Goal: Task Accomplishment & Management: Manage account settings

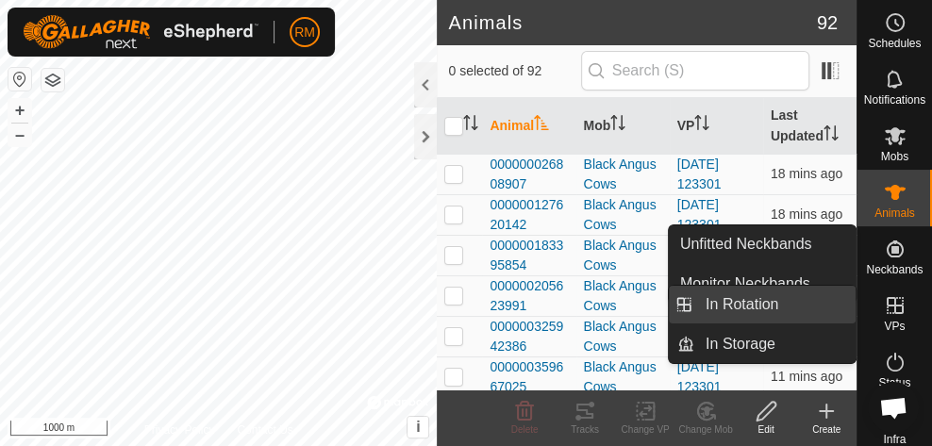
click at [768, 307] on link "In Rotation" at bounding box center [774, 305] width 161 height 38
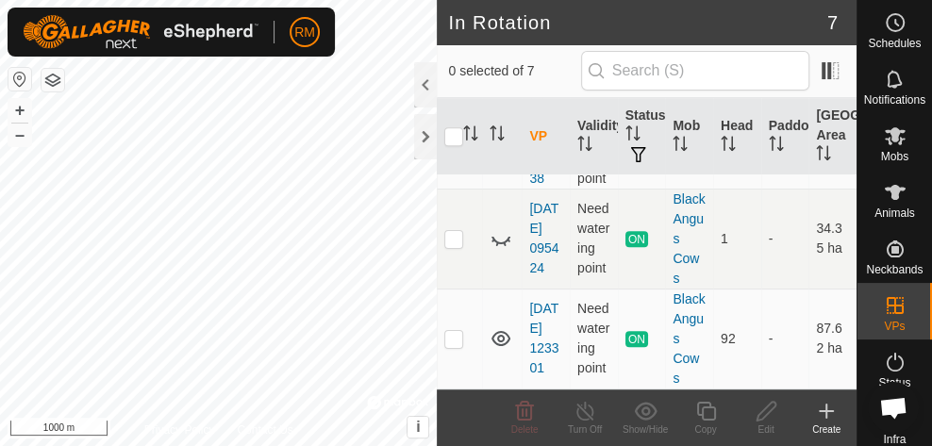
scroll to position [556, 0]
click at [456, 331] on p-checkbox at bounding box center [453, 338] width 19 height 15
checkbox input "true"
click at [582, 416] on icon at bounding box center [585, 411] width 24 height 23
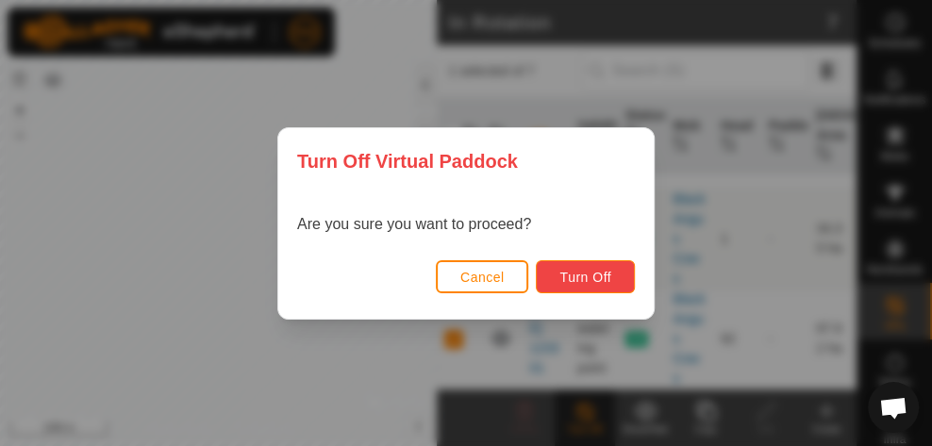
click at [599, 274] on span "Turn Off" at bounding box center [585, 277] width 52 height 15
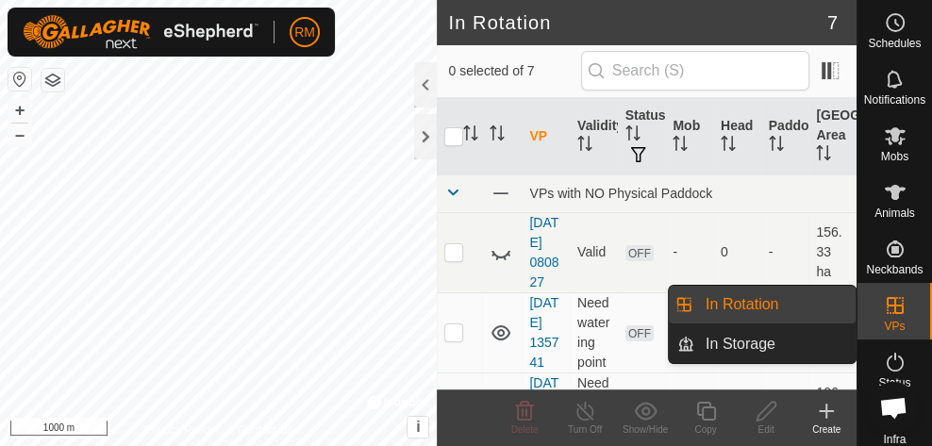
click at [767, 305] on link "In Rotation" at bounding box center [774, 305] width 161 height 38
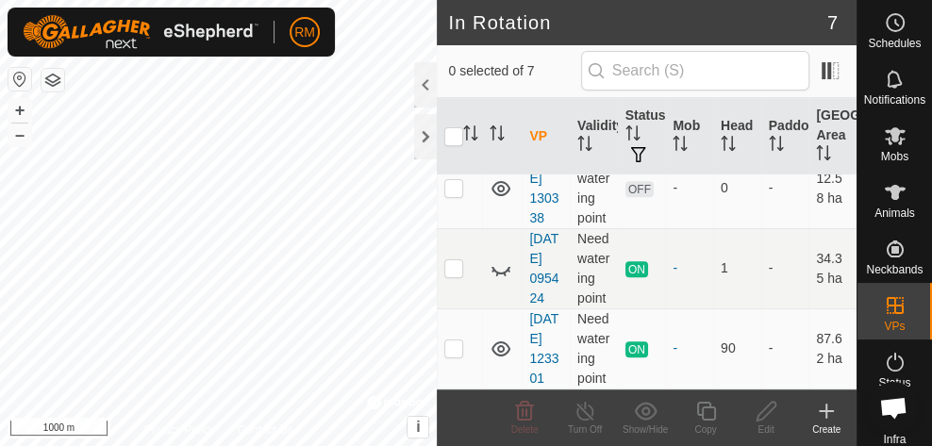
scroll to position [517, 0]
click at [894, 151] on span "Mobs" at bounding box center [894, 156] width 27 height 11
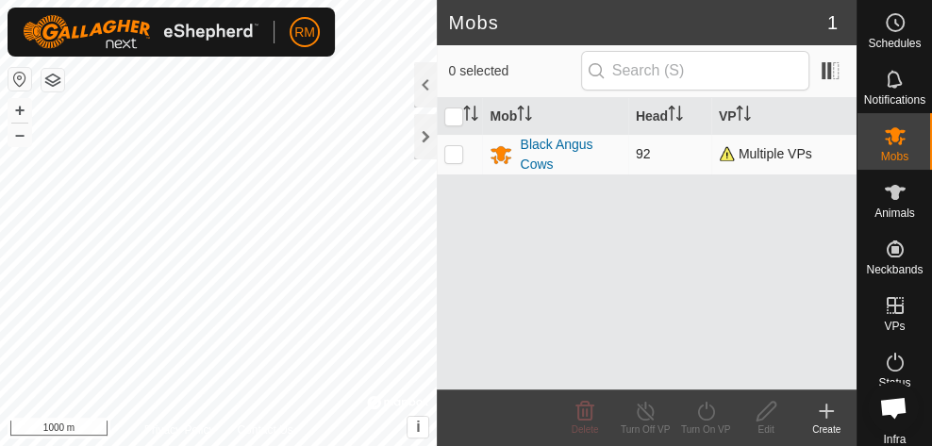
click at [451, 158] on p-checkbox at bounding box center [453, 153] width 19 height 15
checkbox input "true"
click at [648, 417] on icon at bounding box center [646, 411] width 24 height 23
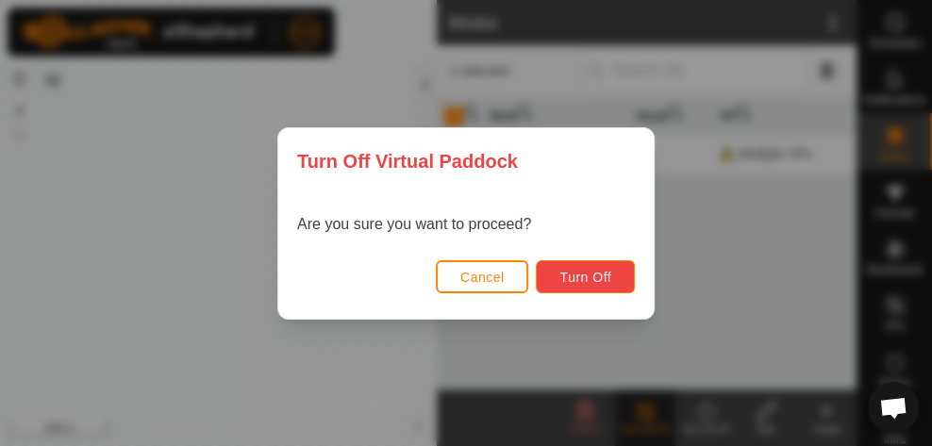
click at [602, 282] on span "Turn Off" at bounding box center [585, 277] width 52 height 15
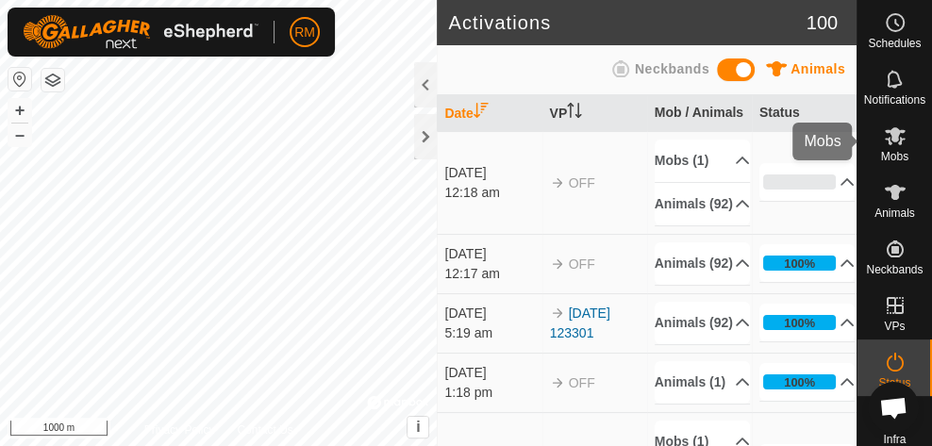
click at [889, 151] on span "Mobs" at bounding box center [894, 156] width 27 height 11
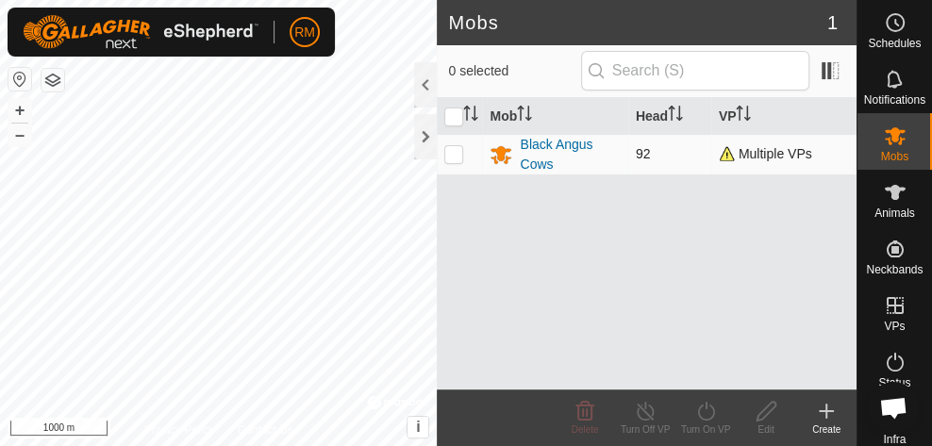
click at [462, 155] on p-checkbox at bounding box center [453, 153] width 19 height 15
checkbox input "true"
click at [768, 413] on icon at bounding box center [766, 411] width 24 height 23
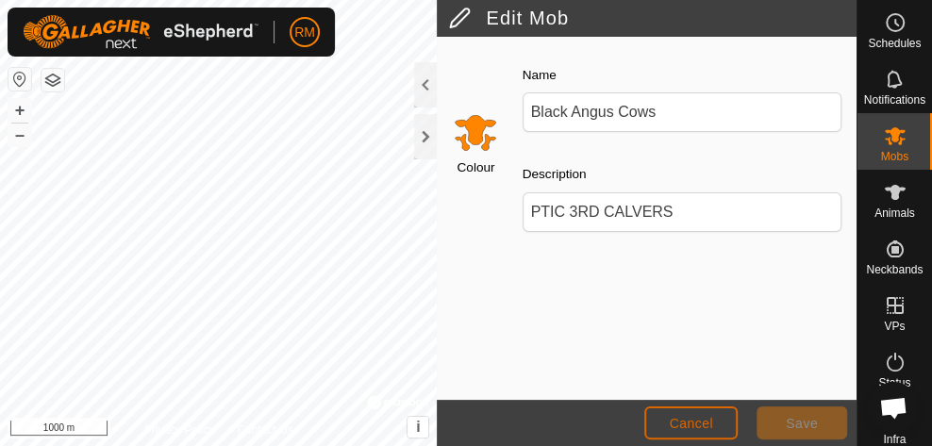
click at [684, 422] on span "Cancel" at bounding box center [691, 423] width 44 height 15
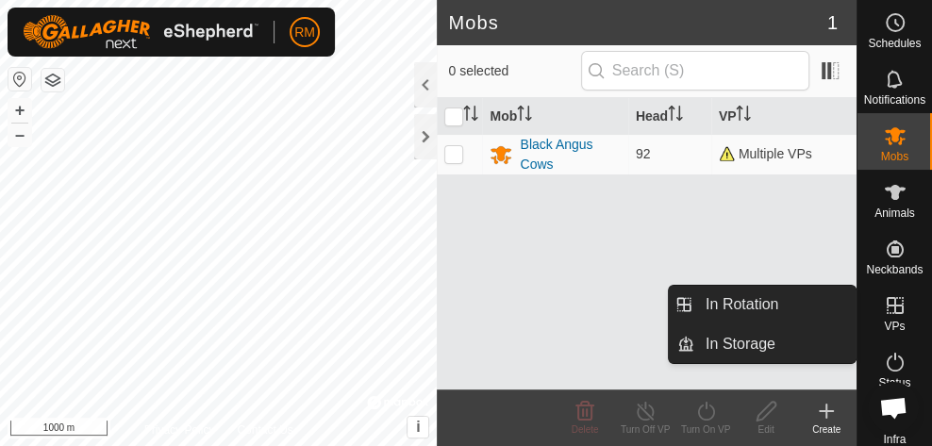
click at [887, 317] on es-virtualpaddocks-svg-icon at bounding box center [895, 305] width 34 height 30
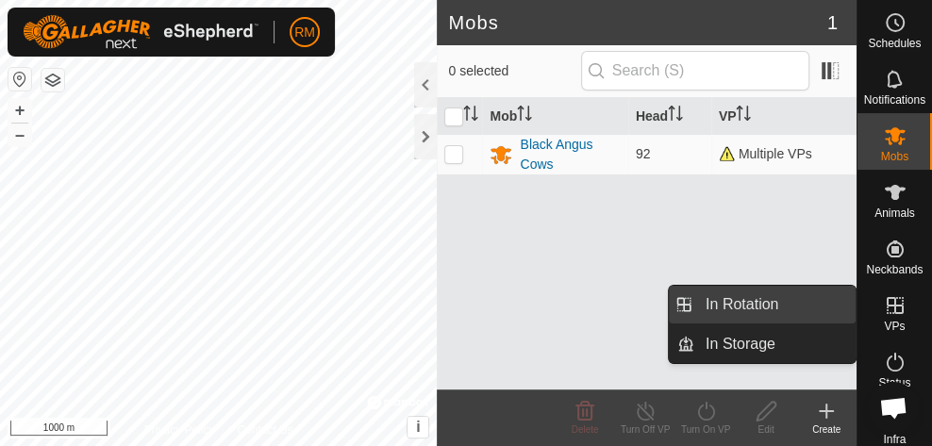
click at [784, 307] on link "In Rotation" at bounding box center [774, 305] width 161 height 38
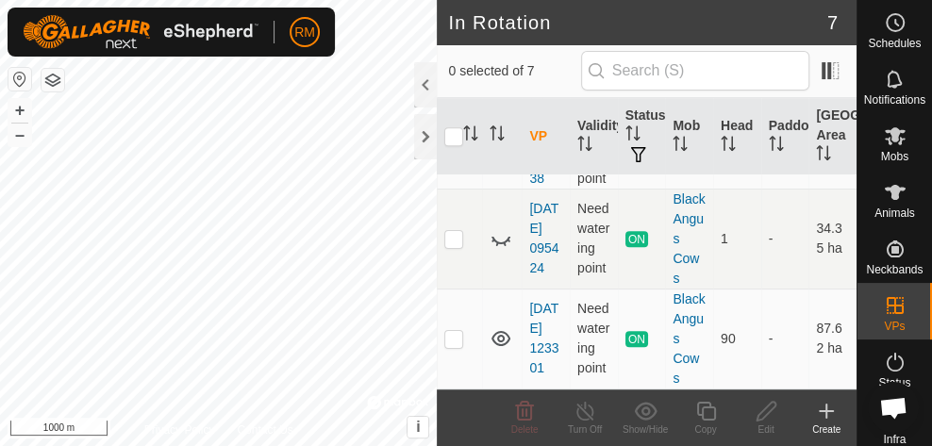
scroll to position [556, 0]
click at [456, 331] on p-checkbox at bounding box center [453, 338] width 19 height 15
checkbox input "true"
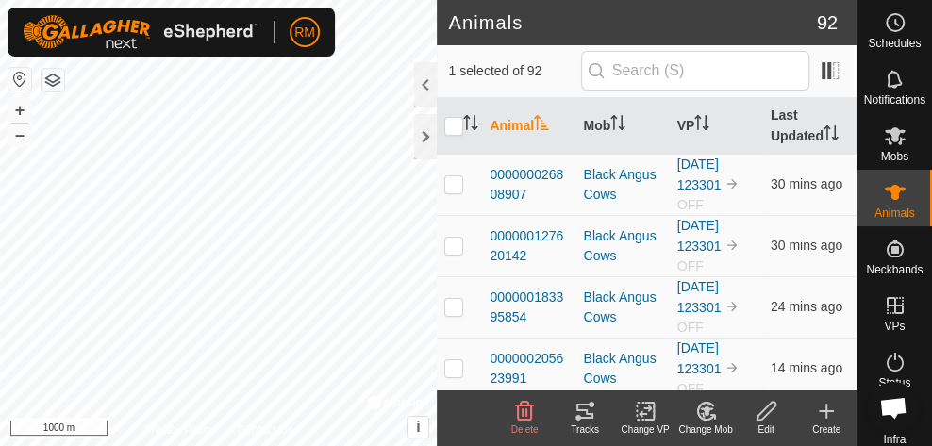
click at [522, 413] on icon at bounding box center [524, 411] width 23 height 23
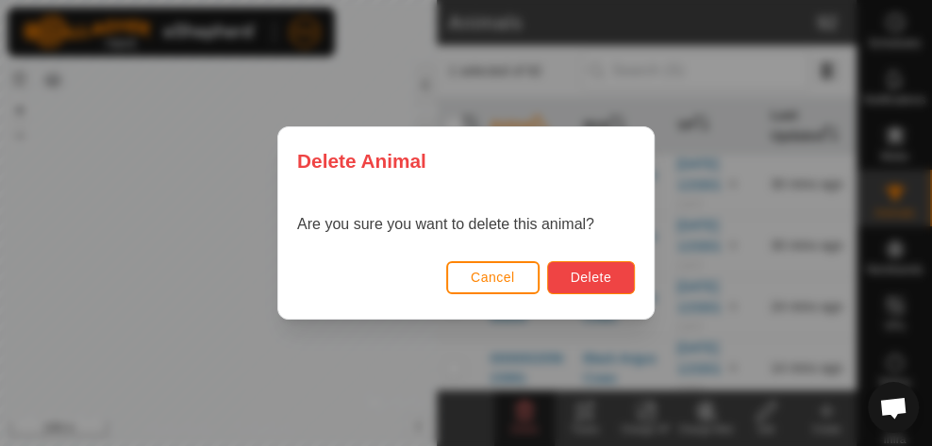
click at [587, 284] on span "Delete" at bounding box center [591, 277] width 41 height 15
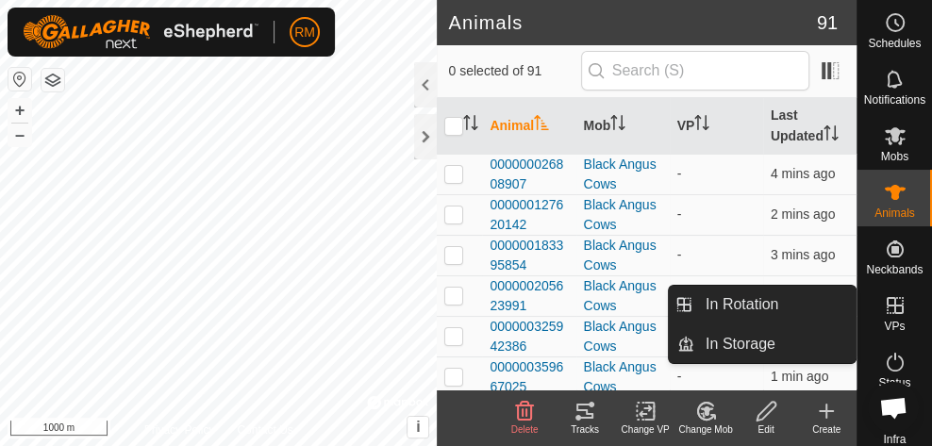
click at [896, 310] on icon at bounding box center [895, 305] width 17 height 17
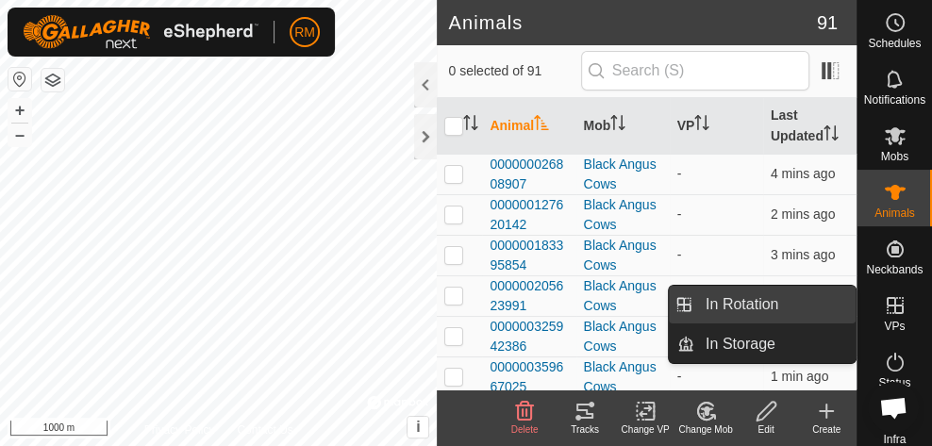
click at [788, 293] on link "In Rotation" at bounding box center [774, 305] width 161 height 38
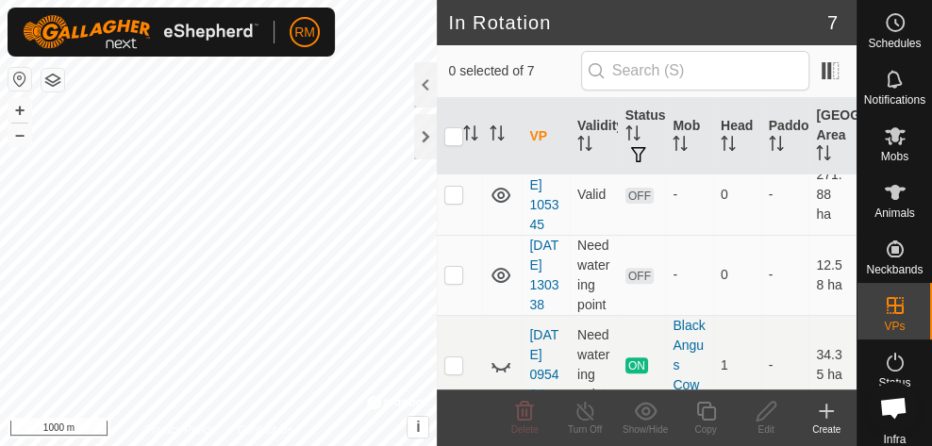
scroll to position [556, 0]
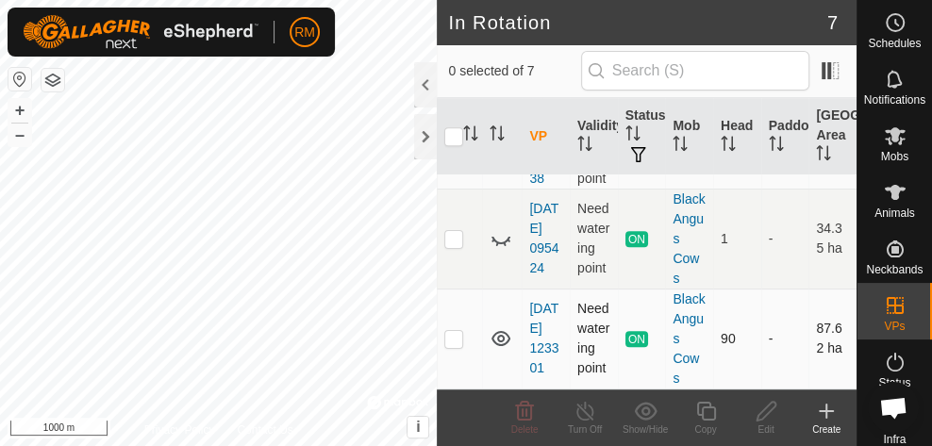
click at [456, 332] on p-checkbox at bounding box center [453, 338] width 19 height 15
checkbox input "true"
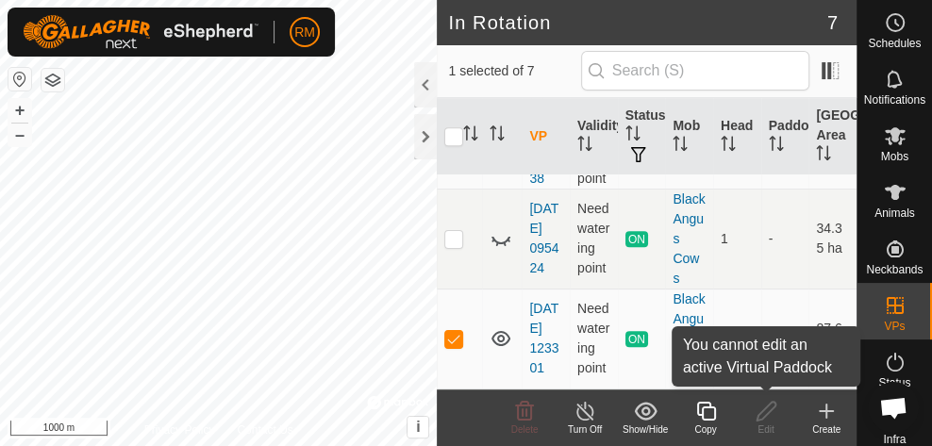
click at [770, 423] on div "Edit" at bounding box center [766, 430] width 60 height 14
click at [769, 415] on icon at bounding box center [766, 411] width 24 height 23
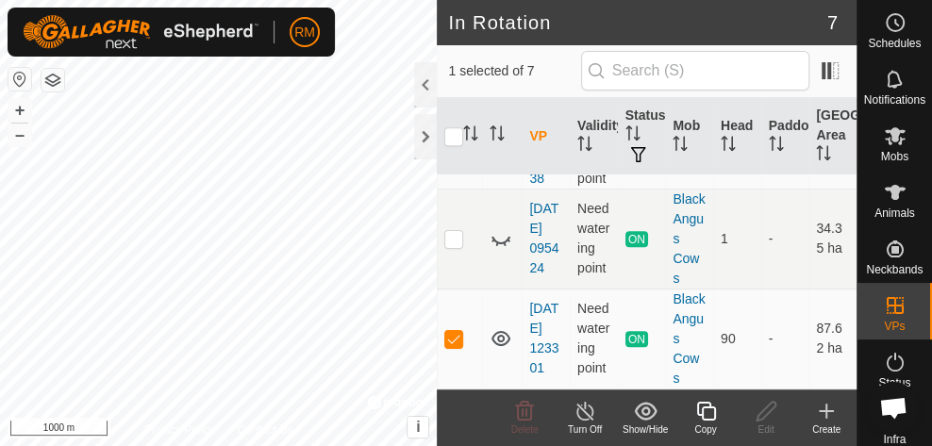
click at [769, 415] on icon at bounding box center [766, 411] width 24 height 23
click at [760, 419] on icon at bounding box center [765, 411] width 19 height 19
click at [590, 422] on icon at bounding box center [585, 411] width 24 height 23
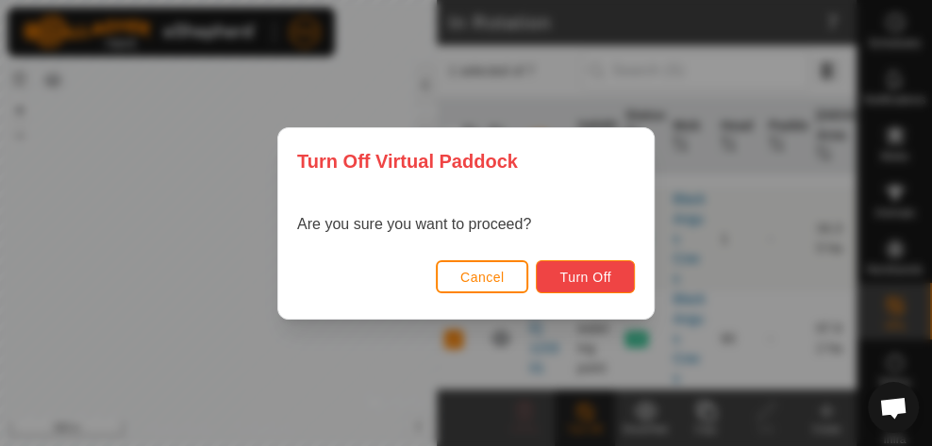
click at [598, 290] on button "Turn Off" at bounding box center [585, 276] width 99 height 33
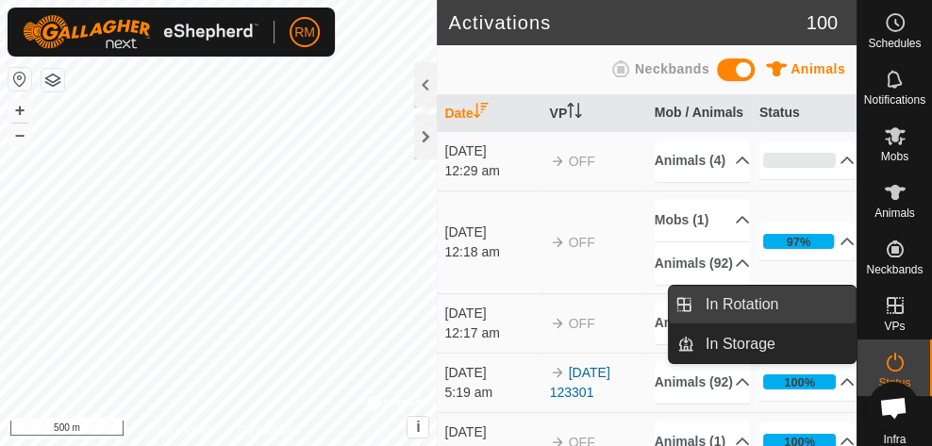
click at [783, 311] on link "In Rotation" at bounding box center [774, 305] width 161 height 38
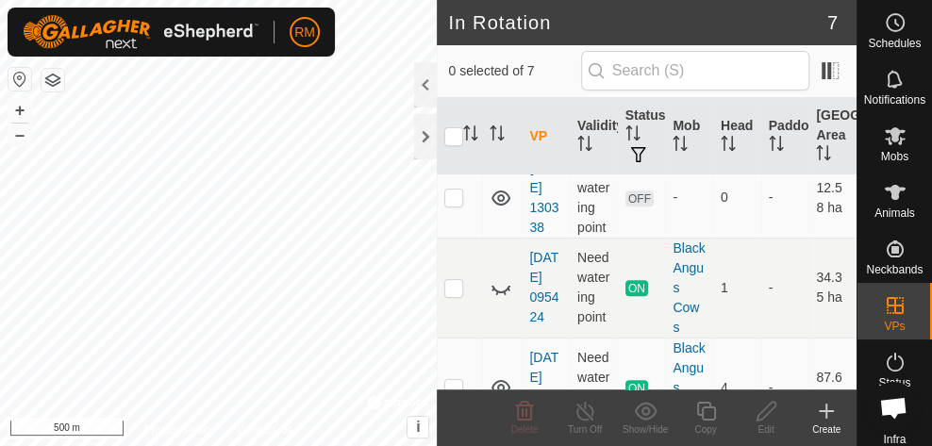
scroll to position [556, 0]
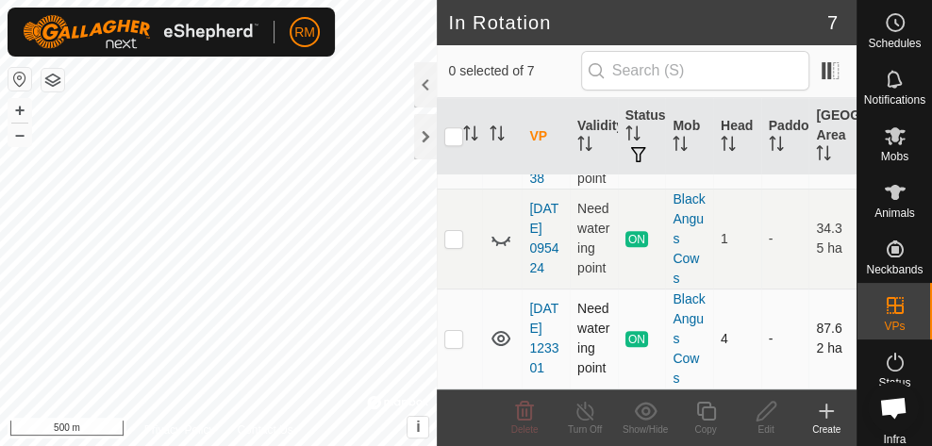
click at [459, 336] on p-checkbox at bounding box center [453, 338] width 19 height 15
checkbox input "true"
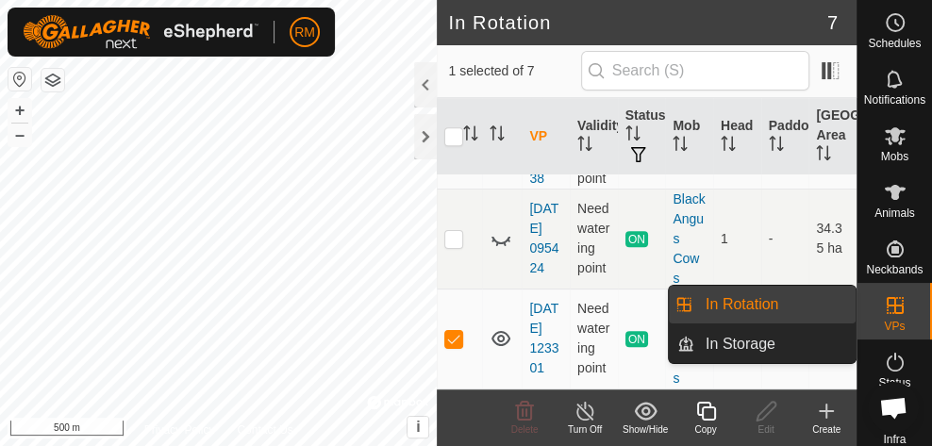
click at [785, 301] on link "In Rotation" at bounding box center [774, 305] width 161 height 38
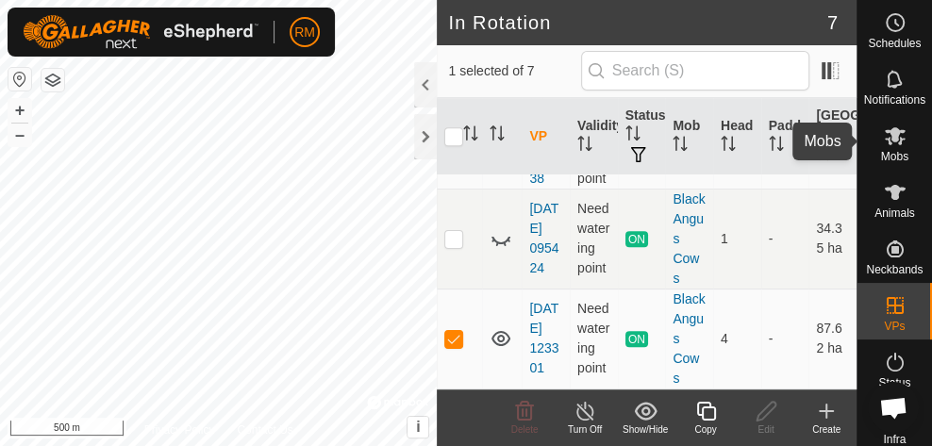
click at [893, 148] on es-mob-svg-icon at bounding box center [895, 136] width 34 height 30
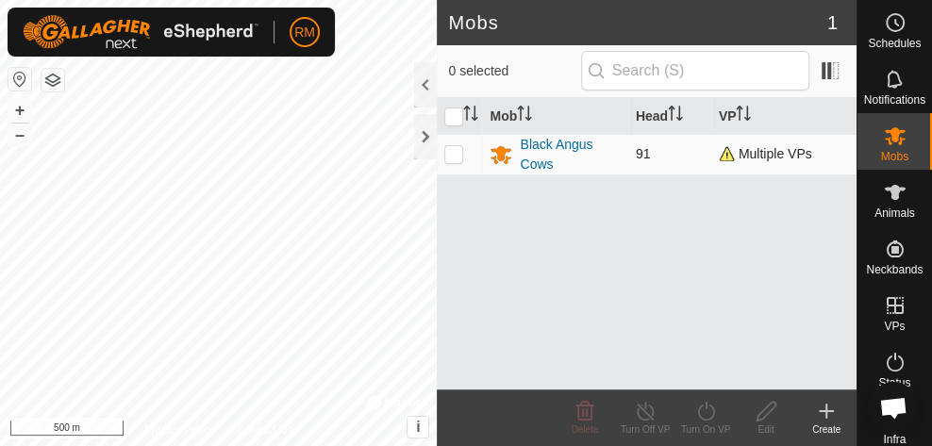
click at [456, 157] on p-checkbox at bounding box center [453, 153] width 19 height 15
checkbox input "true"
click at [707, 415] on icon at bounding box center [706, 411] width 24 height 23
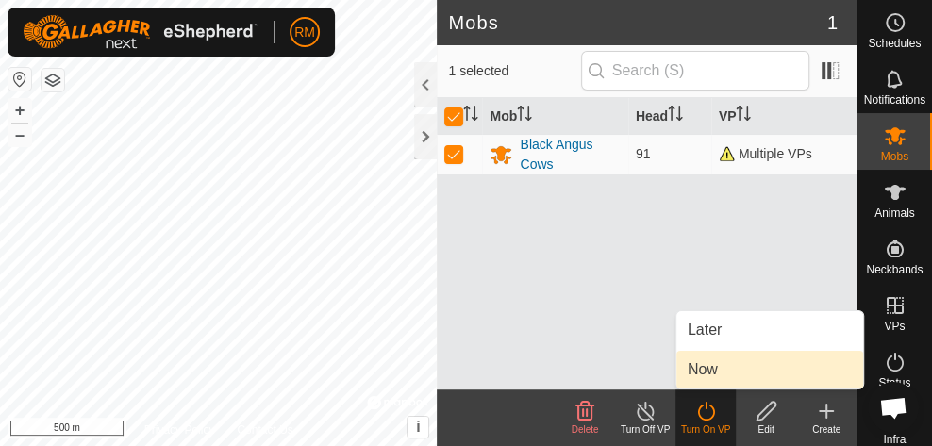
click at [718, 370] on link "Now" at bounding box center [769, 370] width 187 height 38
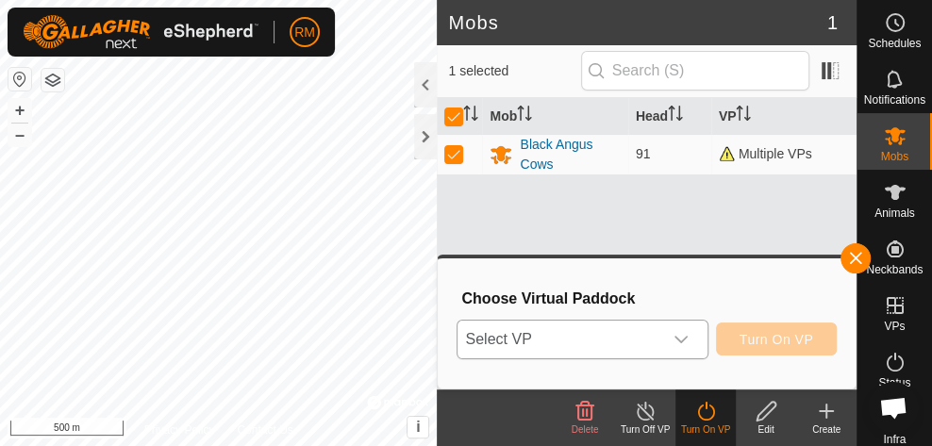
click at [683, 345] on icon "dropdown trigger" at bounding box center [680, 339] width 15 height 15
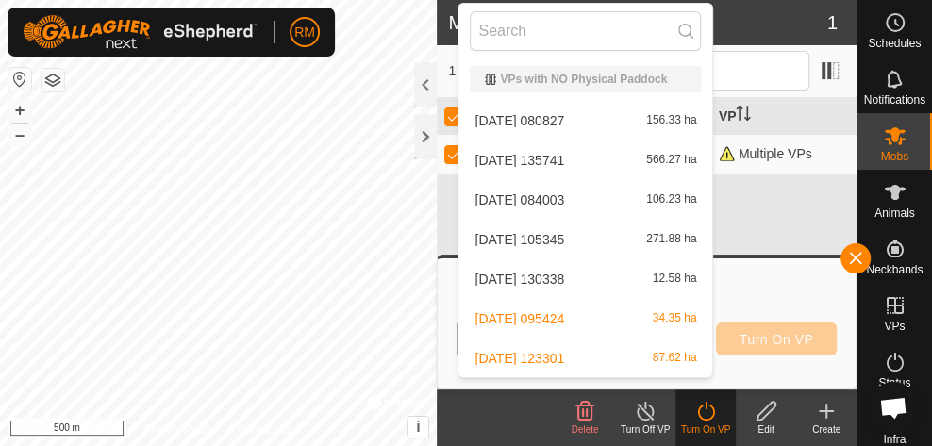
click at [629, 356] on li "[DATE] 123301 87.62 ha" at bounding box center [585, 359] width 254 height 38
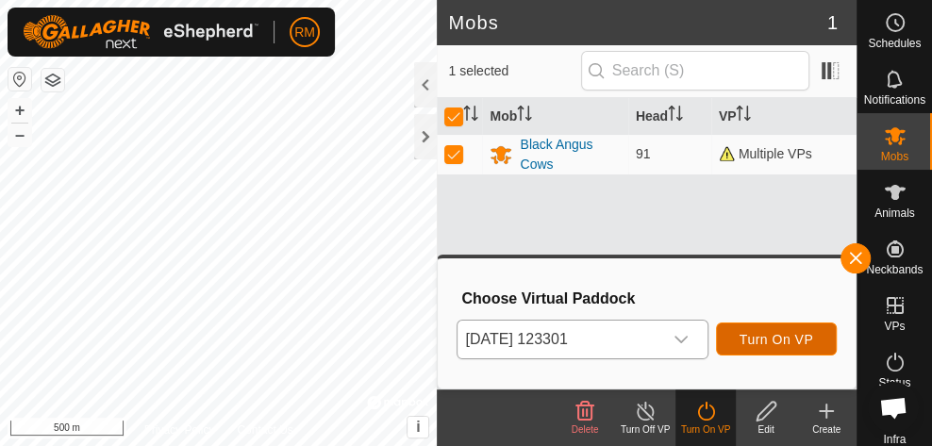
click at [773, 333] on span "Turn On VP" at bounding box center [776, 339] width 74 height 15
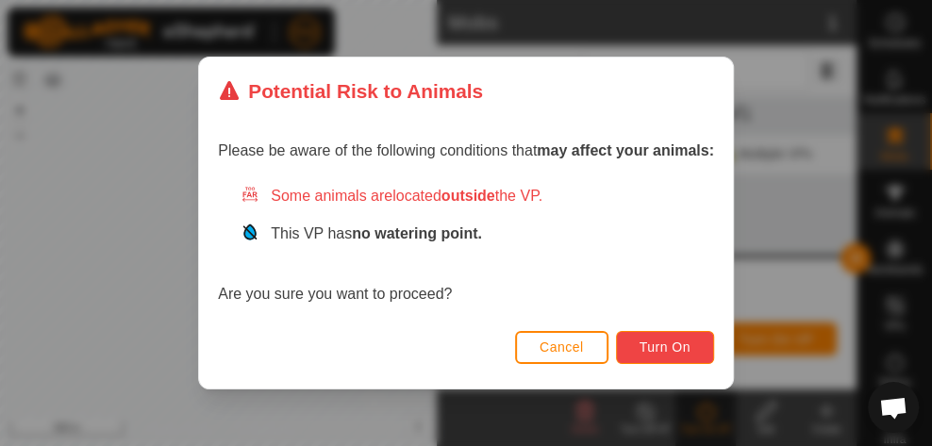
click at [652, 341] on span "Turn On" at bounding box center [664, 347] width 51 height 15
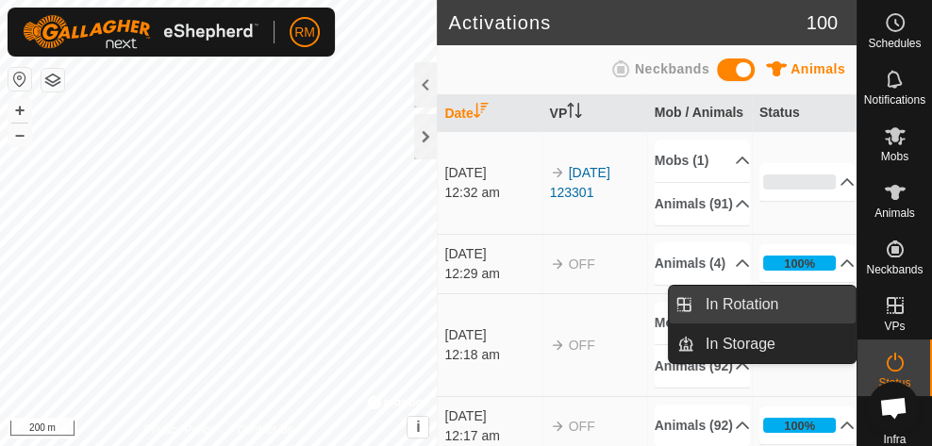
click at [797, 308] on link "In Rotation" at bounding box center [774, 305] width 161 height 38
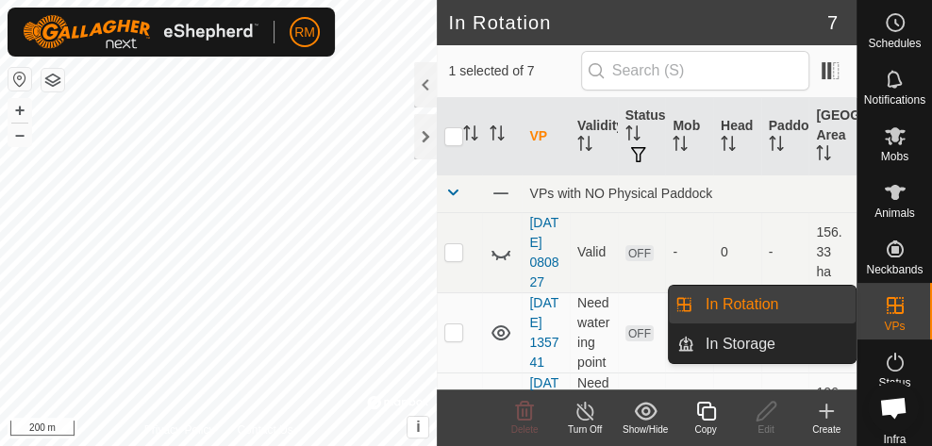
click at [797, 308] on link "In Rotation" at bounding box center [774, 305] width 161 height 38
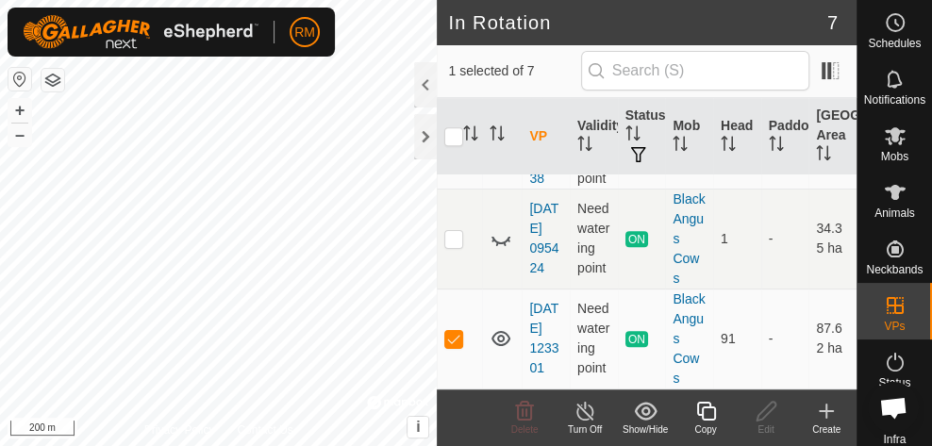
scroll to position [556, 0]
click at [892, 197] on icon at bounding box center [895, 192] width 21 height 15
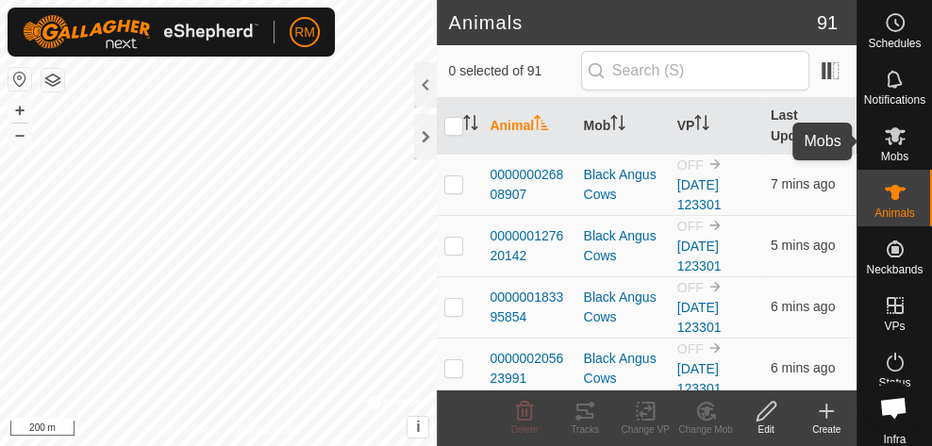
click at [895, 136] on icon at bounding box center [895, 135] width 23 height 23
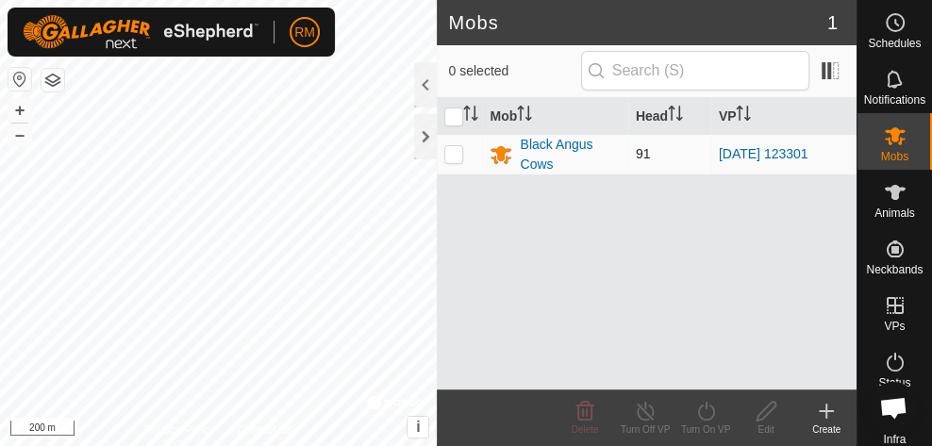
click at [454, 160] on td at bounding box center [459, 154] width 45 height 41
checkbox input "true"
click at [707, 415] on icon at bounding box center [706, 411] width 24 height 23
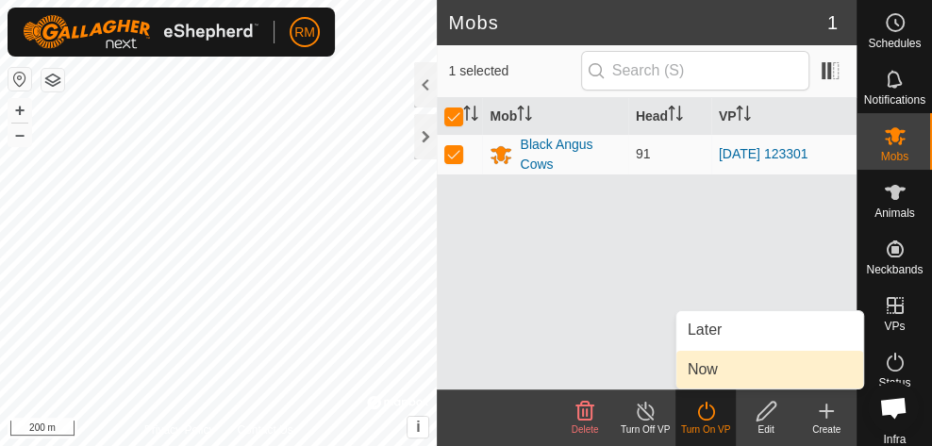
click at [726, 362] on link "Now" at bounding box center [769, 370] width 187 height 38
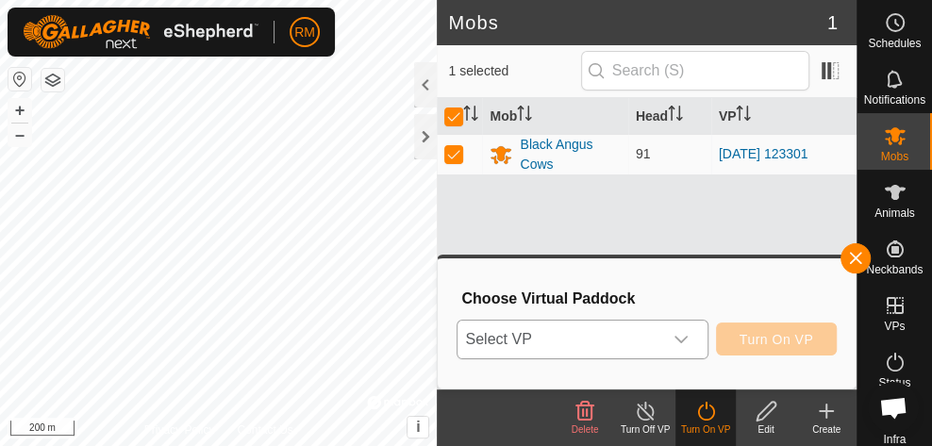
click at [678, 341] on icon "dropdown trigger" at bounding box center [680, 339] width 15 height 15
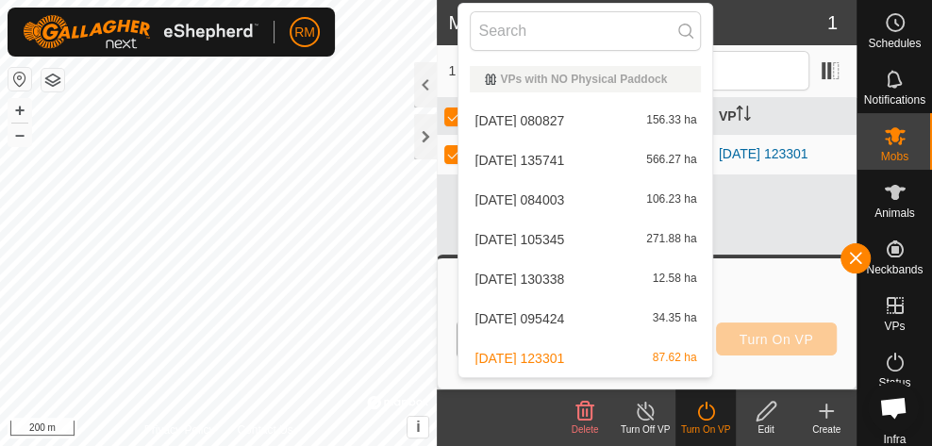
click at [640, 359] on li "[DATE] 123301 87.62 ha" at bounding box center [585, 359] width 254 height 38
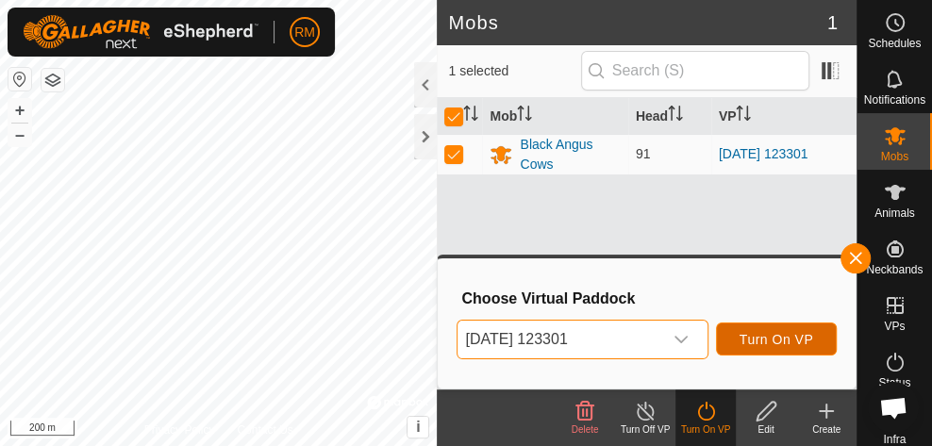
click at [772, 341] on span "Turn On VP" at bounding box center [776, 339] width 74 height 15
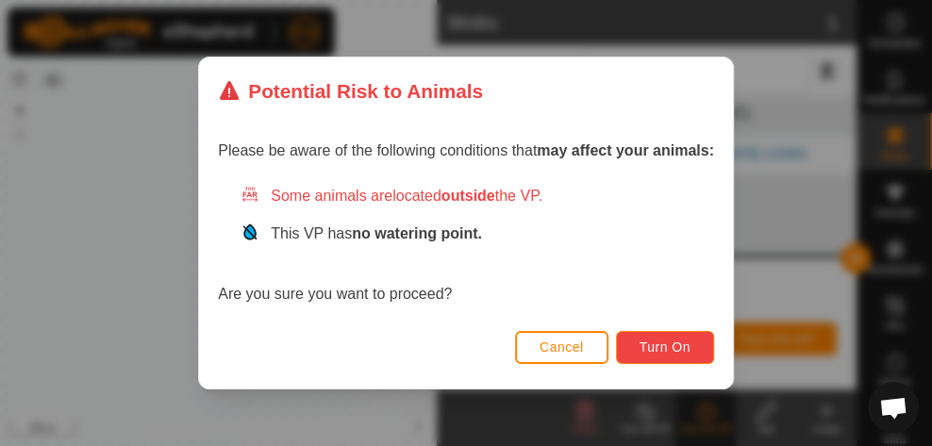
click at [655, 345] on span "Turn On" at bounding box center [664, 347] width 51 height 15
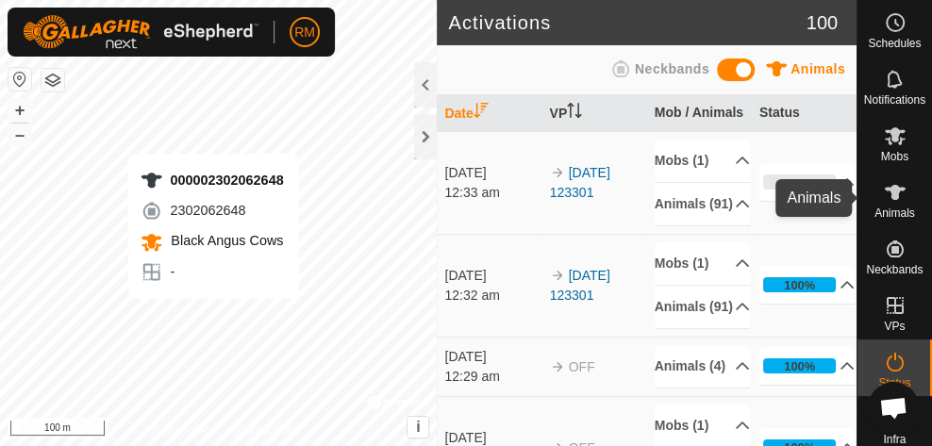
click at [894, 207] on span "Animals" at bounding box center [894, 212] width 41 height 11
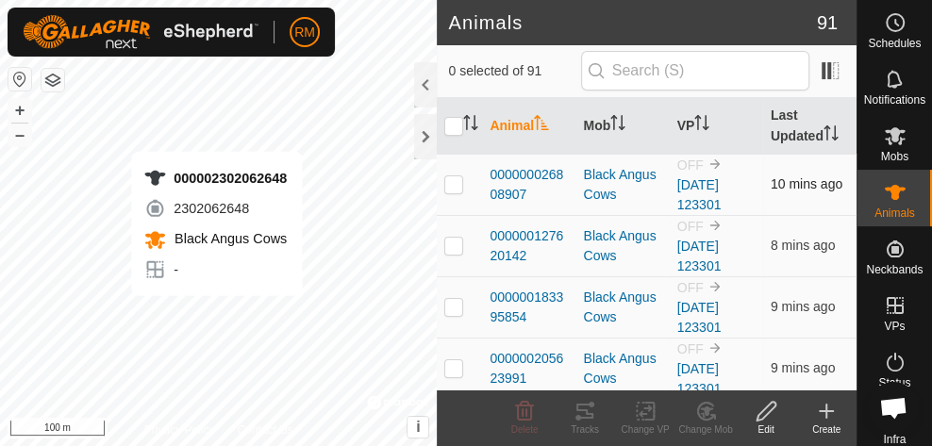
checkbox input "true"
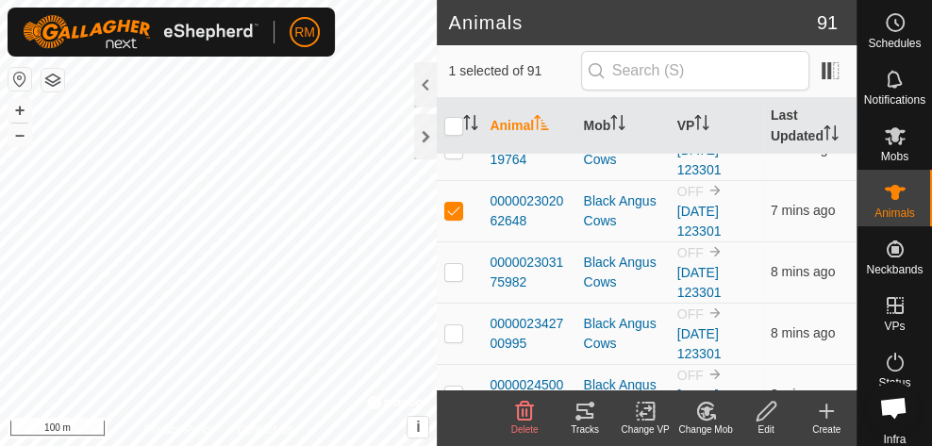
scroll to position [3038, 0]
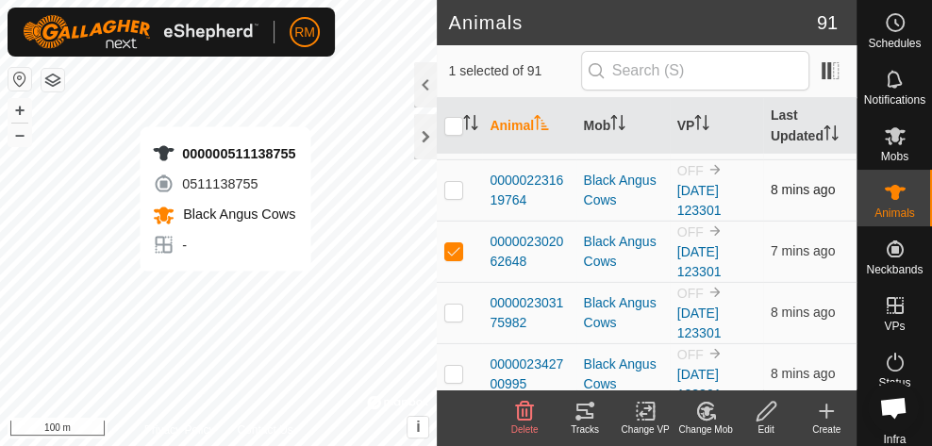
checkbox input "true"
checkbox input "false"
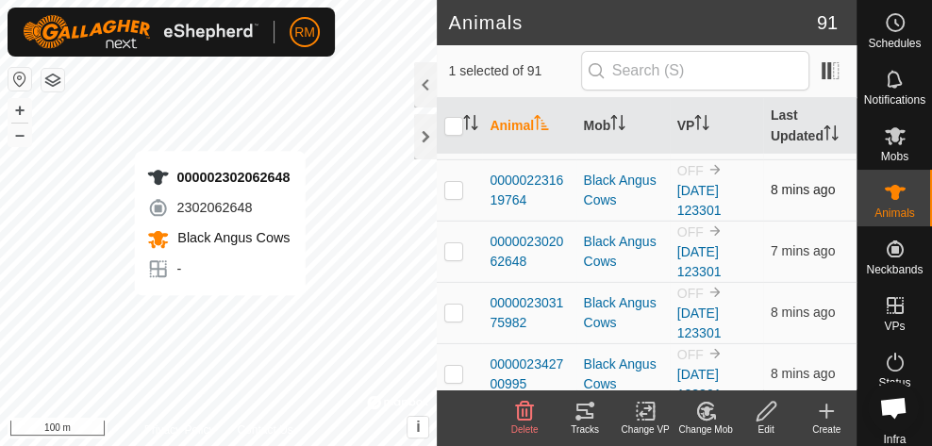
checkbox input "false"
checkbox input "true"
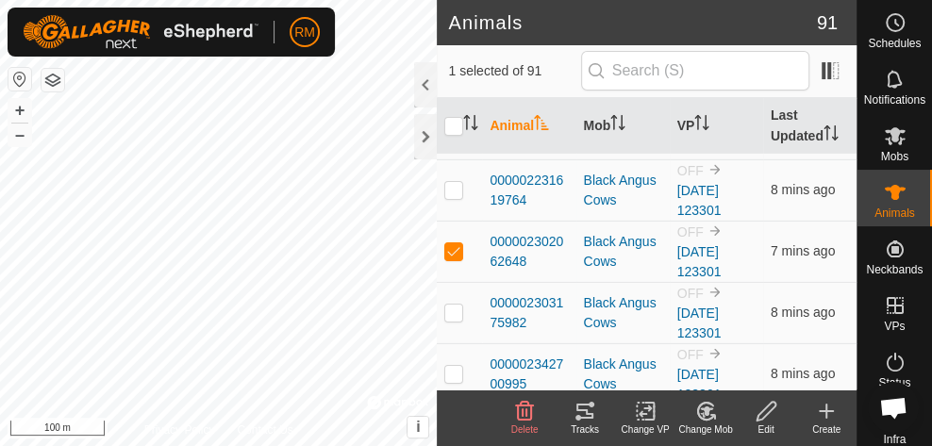
click at [646, 407] on icon at bounding box center [644, 411] width 13 height 12
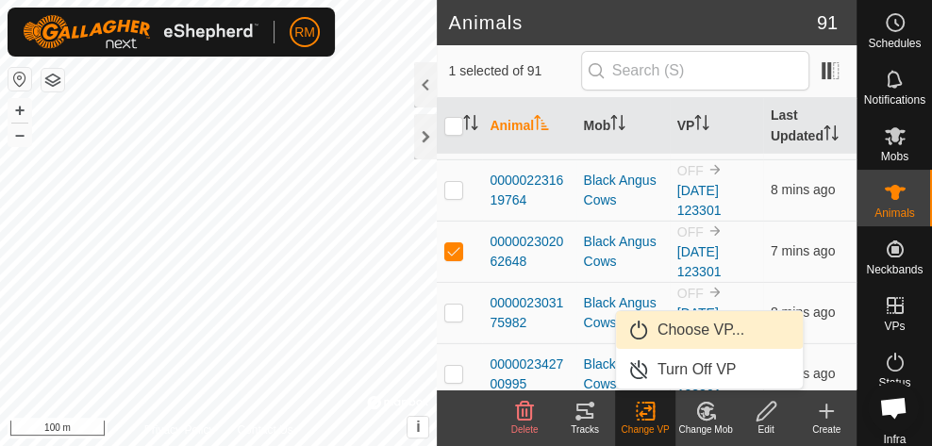
click at [673, 329] on link "Choose VP..." at bounding box center [709, 330] width 187 height 38
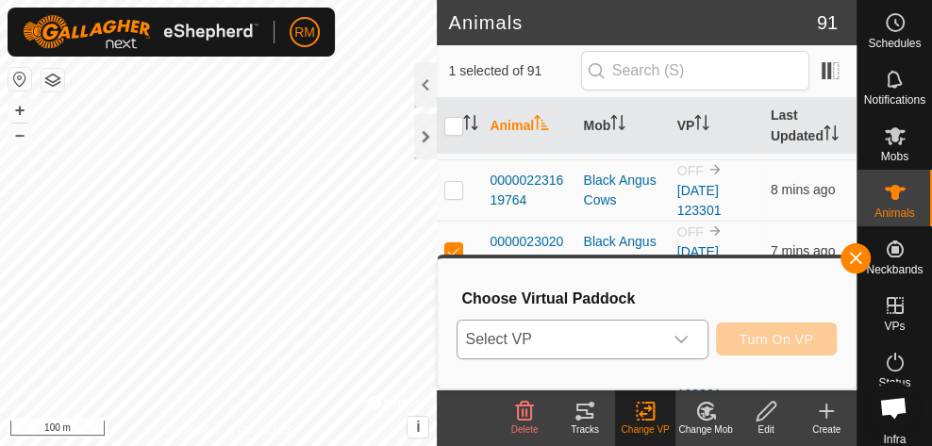
click at [682, 337] on icon "dropdown trigger" at bounding box center [680, 339] width 15 height 15
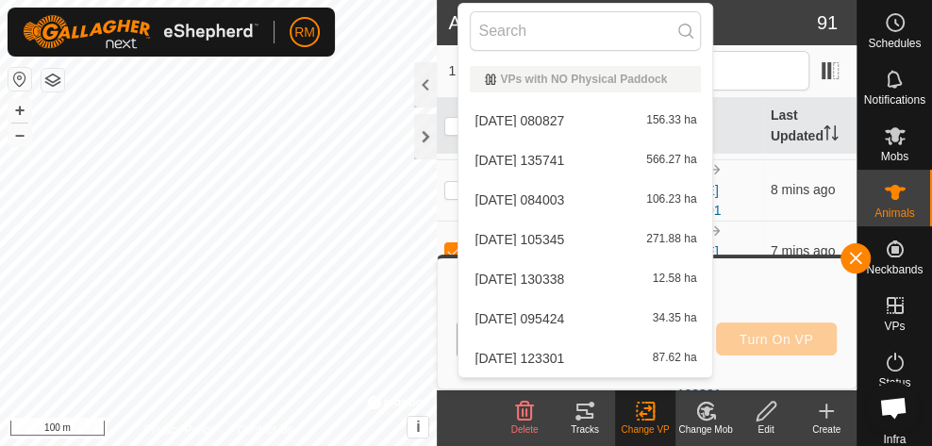
click at [667, 282] on li "[DATE] 130338 12.58 ha" at bounding box center [585, 279] width 254 height 38
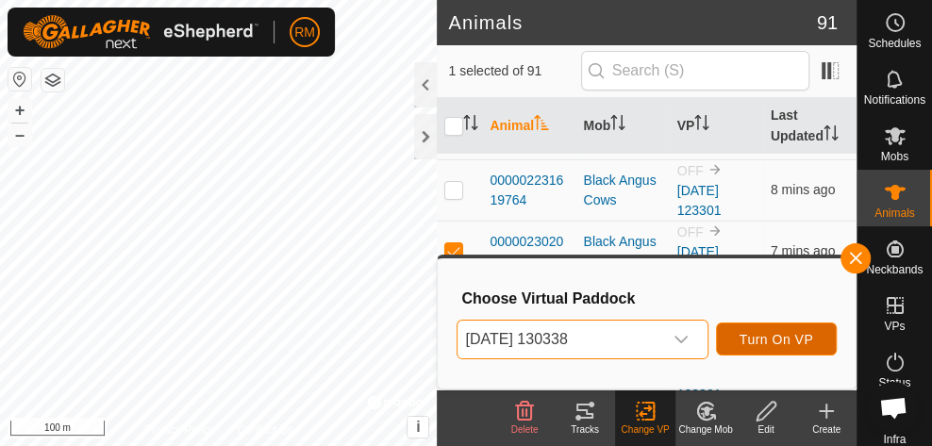
click at [766, 341] on span "Turn On VP" at bounding box center [776, 339] width 74 height 15
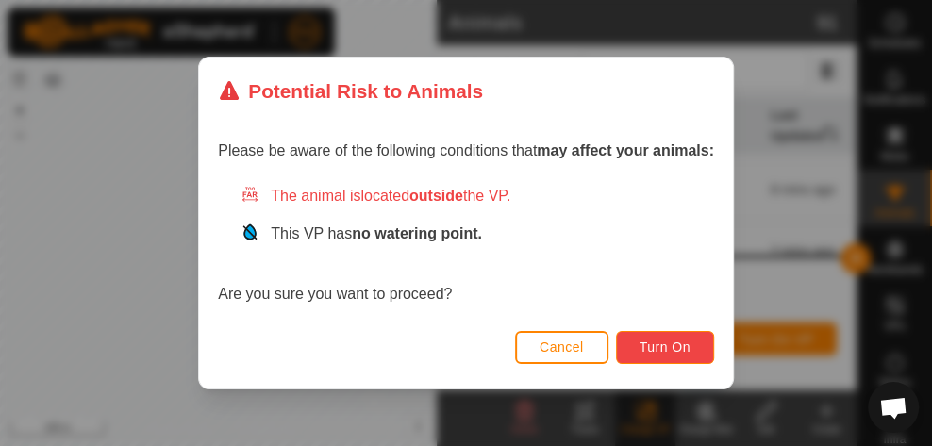
click at [689, 354] on button "Turn On" at bounding box center [665, 347] width 98 height 33
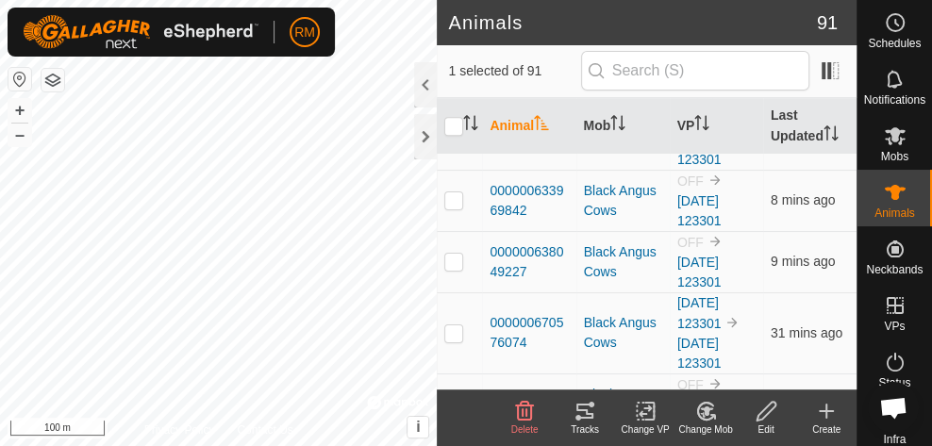
scroll to position [445, 0]
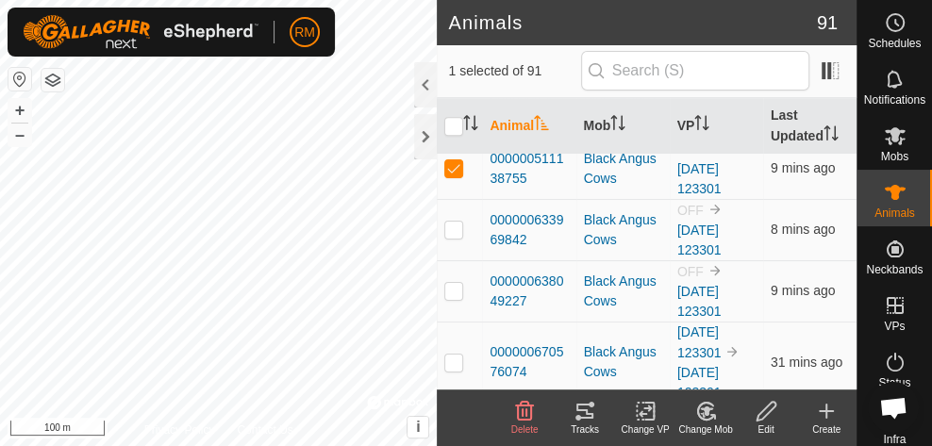
click at [649, 406] on icon at bounding box center [644, 411] width 13 height 12
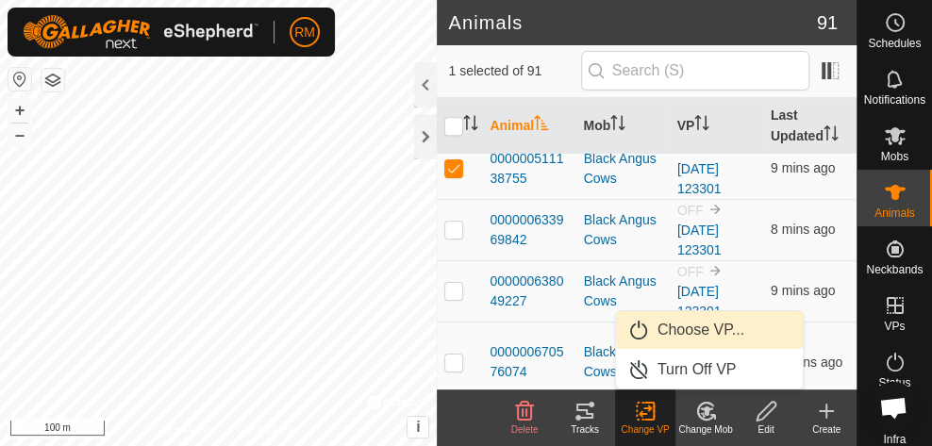
click at [691, 334] on link "Choose VP..." at bounding box center [709, 330] width 187 height 38
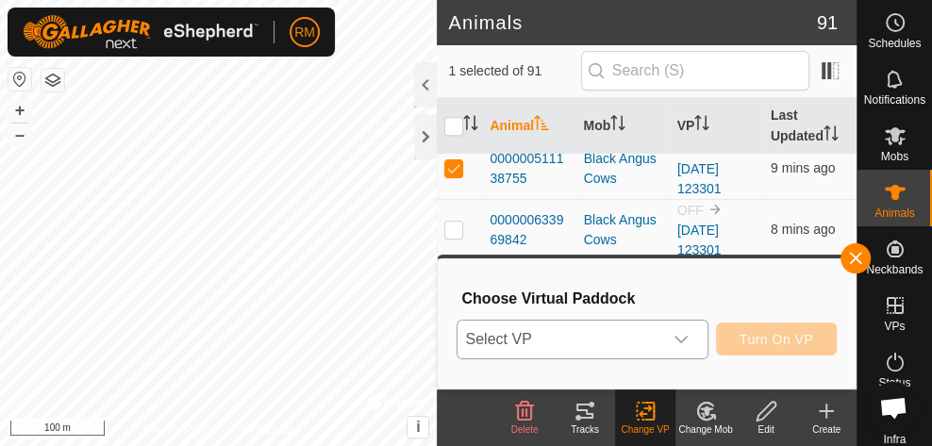
click at [688, 334] on icon "dropdown trigger" at bounding box center [680, 339] width 15 height 15
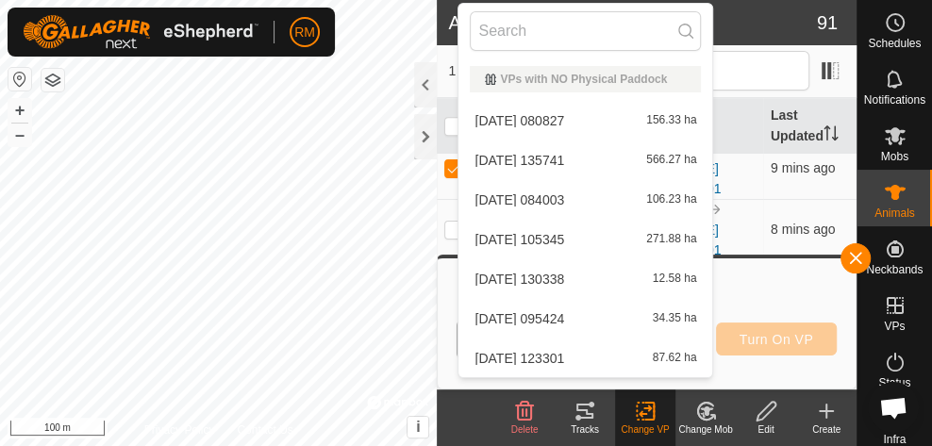
click at [656, 279] on li "[DATE] 130338 12.58 ha" at bounding box center [585, 279] width 254 height 38
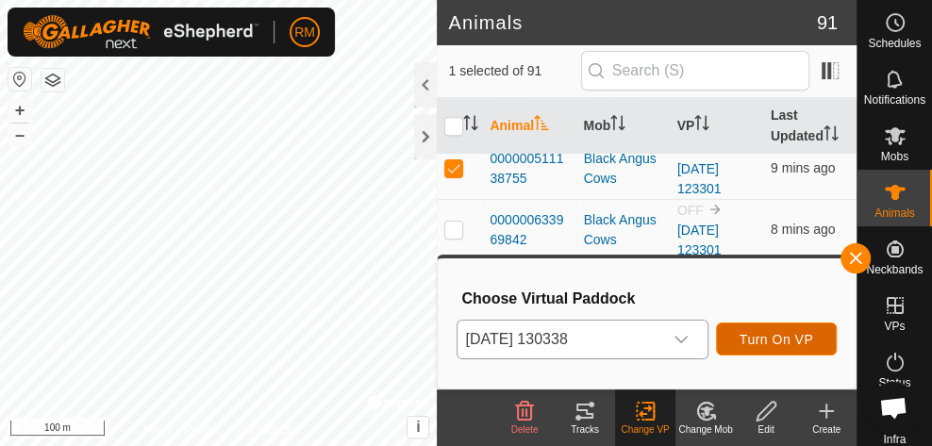
click at [756, 337] on span "Turn On VP" at bounding box center [776, 339] width 74 height 15
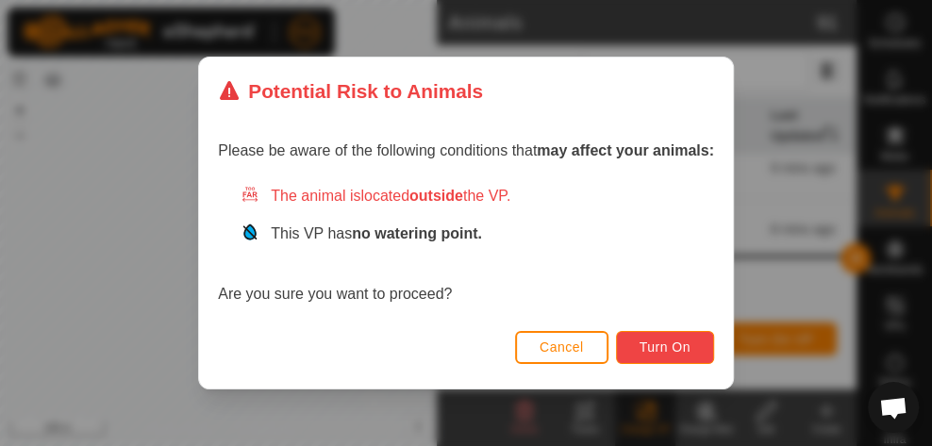
click at [688, 353] on button "Turn On" at bounding box center [665, 347] width 98 height 33
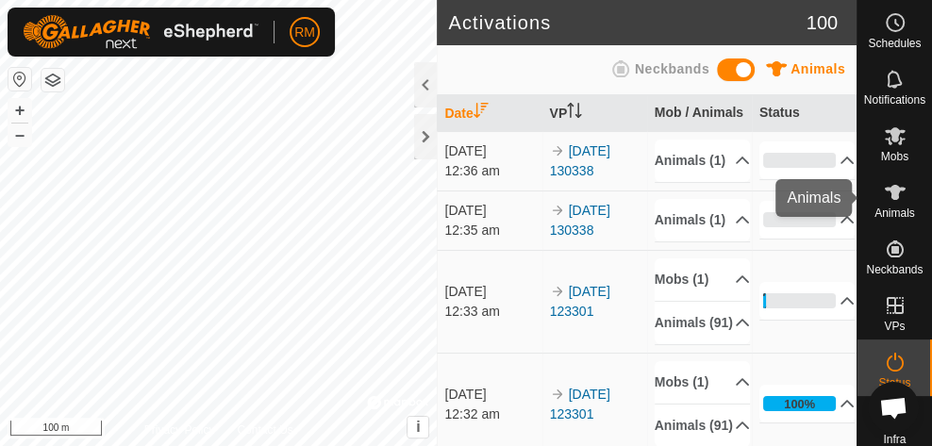
click at [886, 201] on icon at bounding box center [895, 192] width 23 height 23
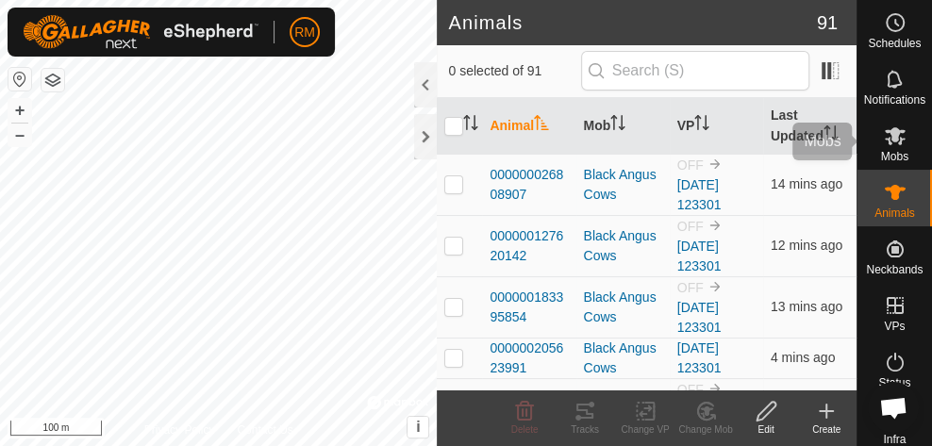
click at [892, 156] on span "Mobs" at bounding box center [894, 156] width 27 height 11
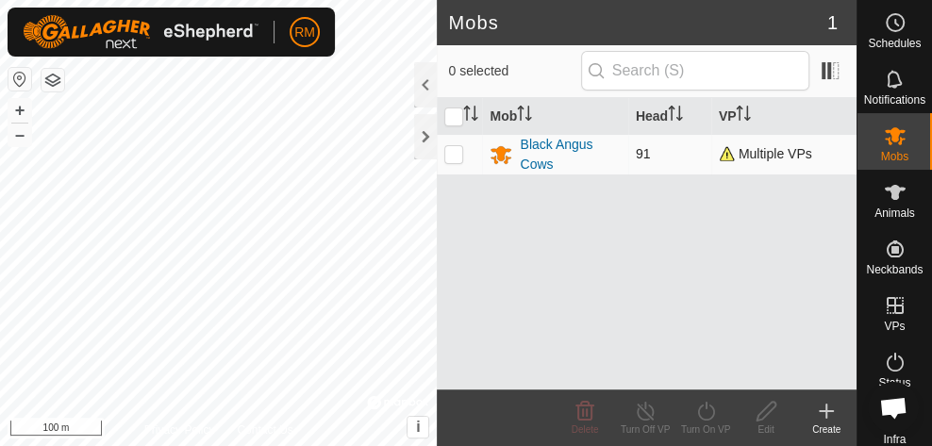
click at [451, 149] on p-checkbox at bounding box center [453, 153] width 19 height 15
checkbox input "true"
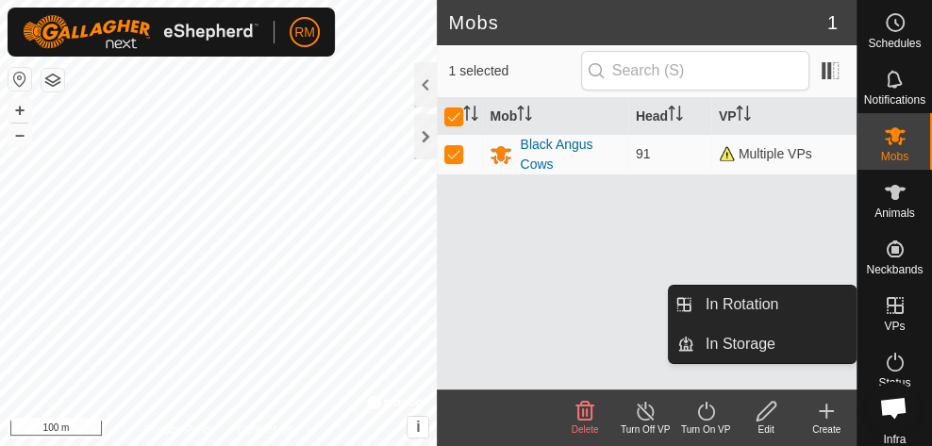
click at [888, 315] on icon at bounding box center [895, 305] width 23 height 23
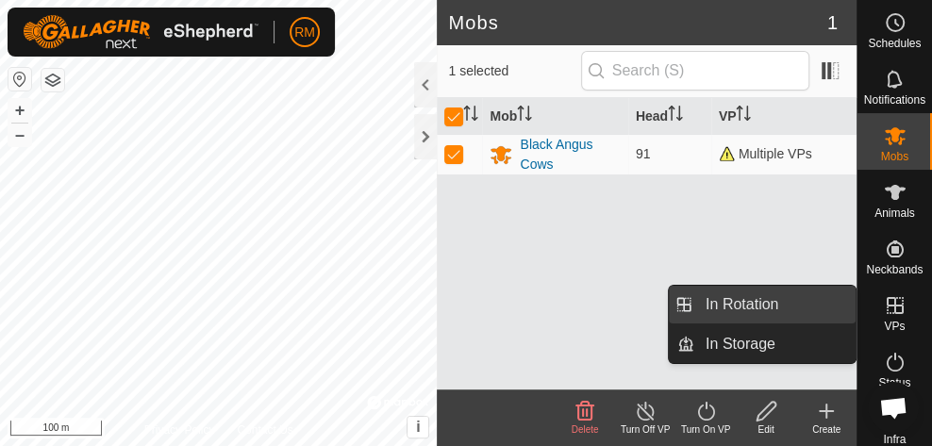
click at [790, 306] on link "In Rotation" at bounding box center [774, 305] width 161 height 38
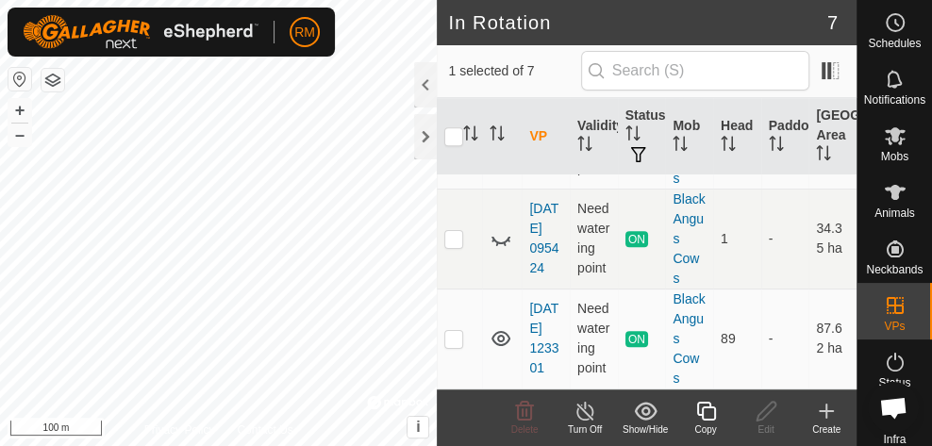
scroll to position [468, 0]
click at [455, 146] on p-checkbox at bounding box center [453, 138] width 19 height 15
checkbox input "false"
